Goal: Navigation & Orientation: Go to known website

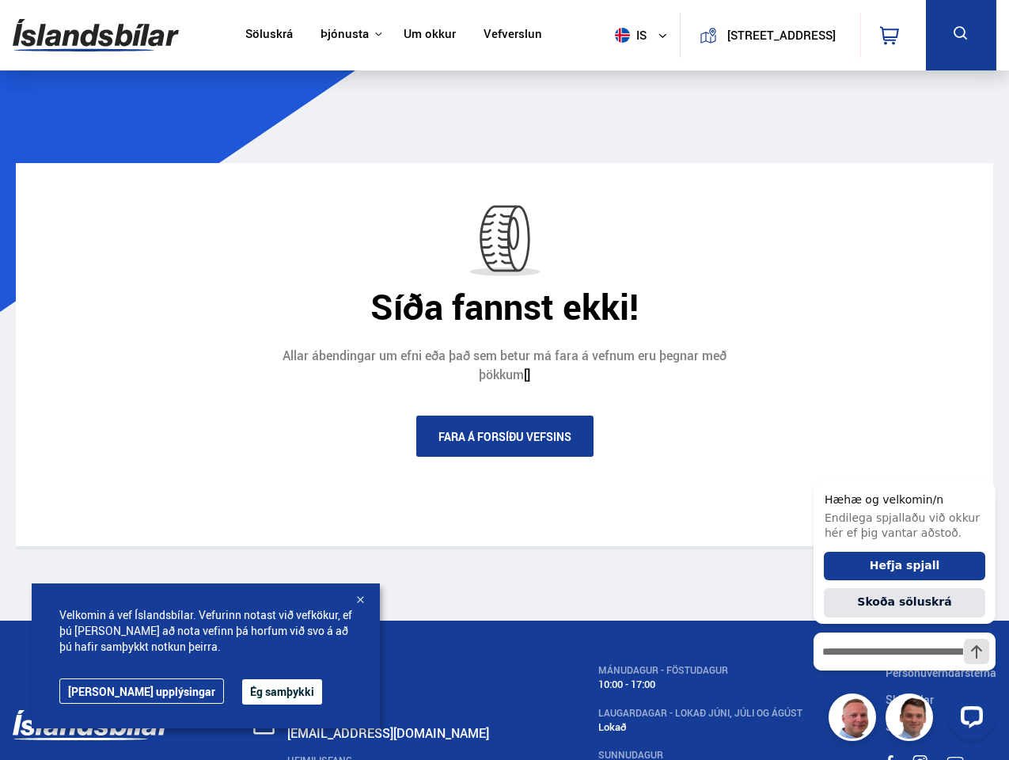
click at [96, 35] on img at bounding box center [96, 34] width 166 height 51
click at [625, 35] on span "is" at bounding box center [629, 35] width 40 height 15
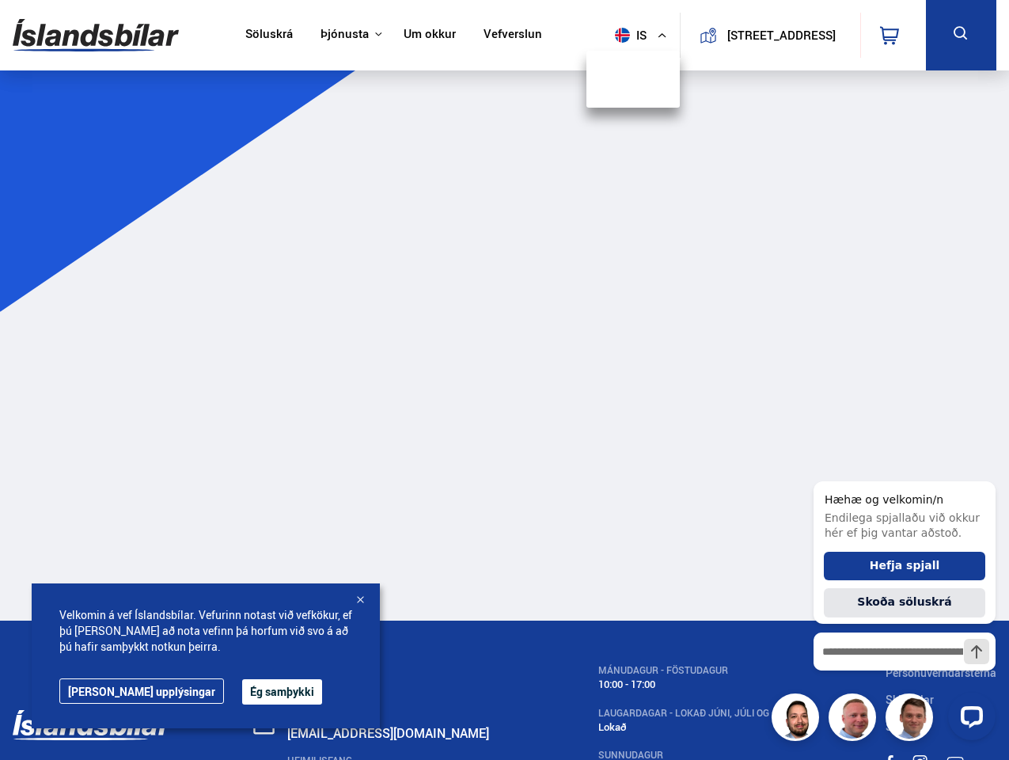
click at [893, 35] on icon at bounding box center [889, 35] width 19 height 19
click at [961, 35] on icon at bounding box center [962, 34] width 20 height 20
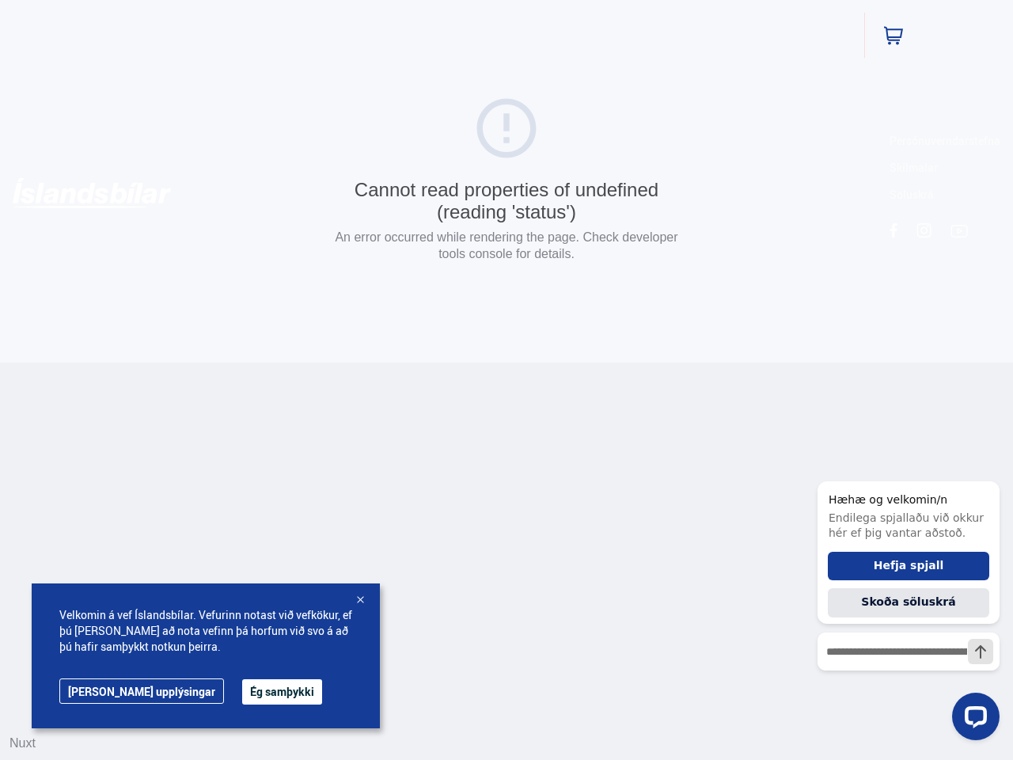
click at [242, 692] on button "Ég samþykki" at bounding box center [282, 691] width 80 height 25
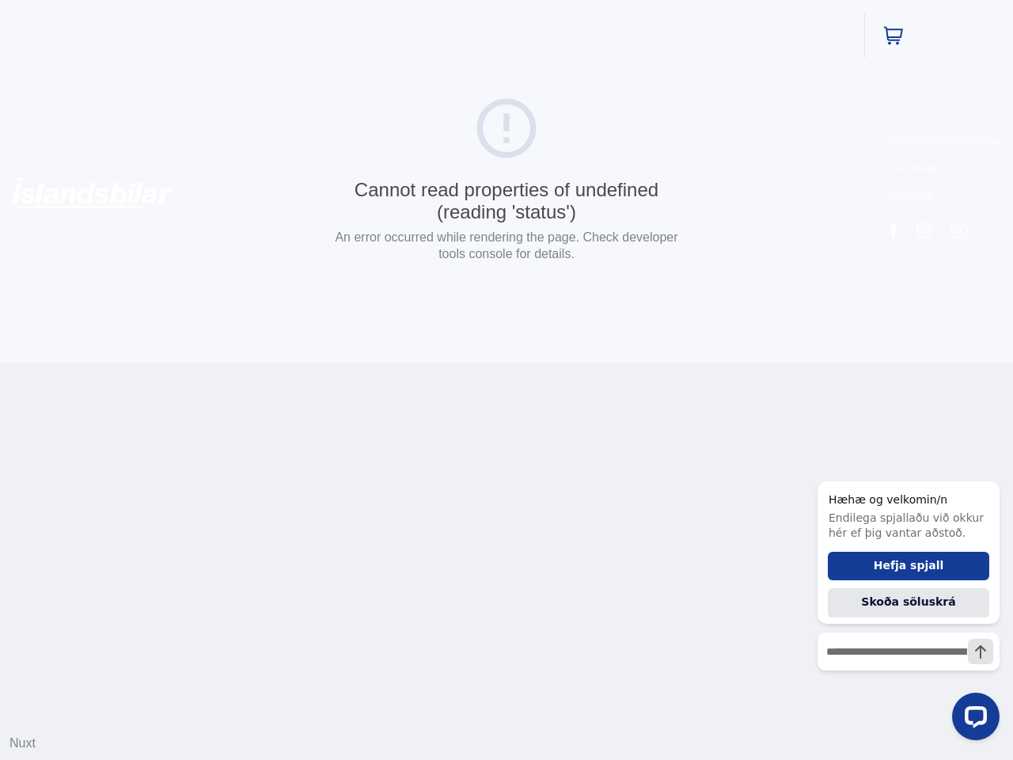
click at [360, 363] on html "Söluskrá Þjónusta Íslandsbílar [DOMAIN_NAME] Íslandsvörn Leiðbeiningar Um okkur…" at bounding box center [506, 181] width 1013 height 363
